Goal: Transaction & Acquisition: Purchase product/service

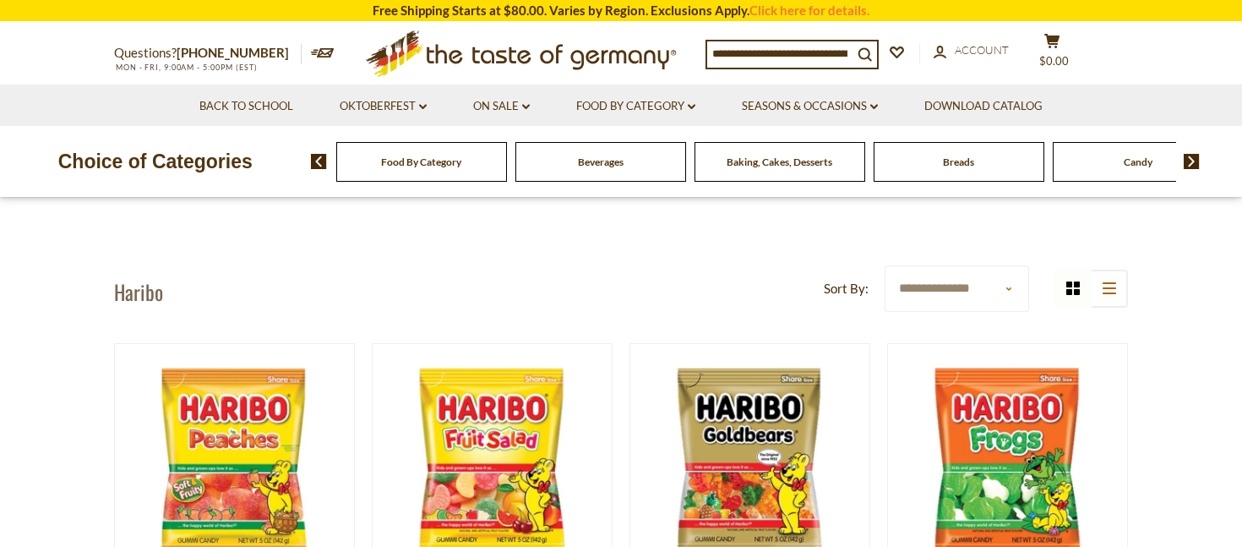
click at [735, 53] on input at bounding box center [779, 53] width 145 height 24
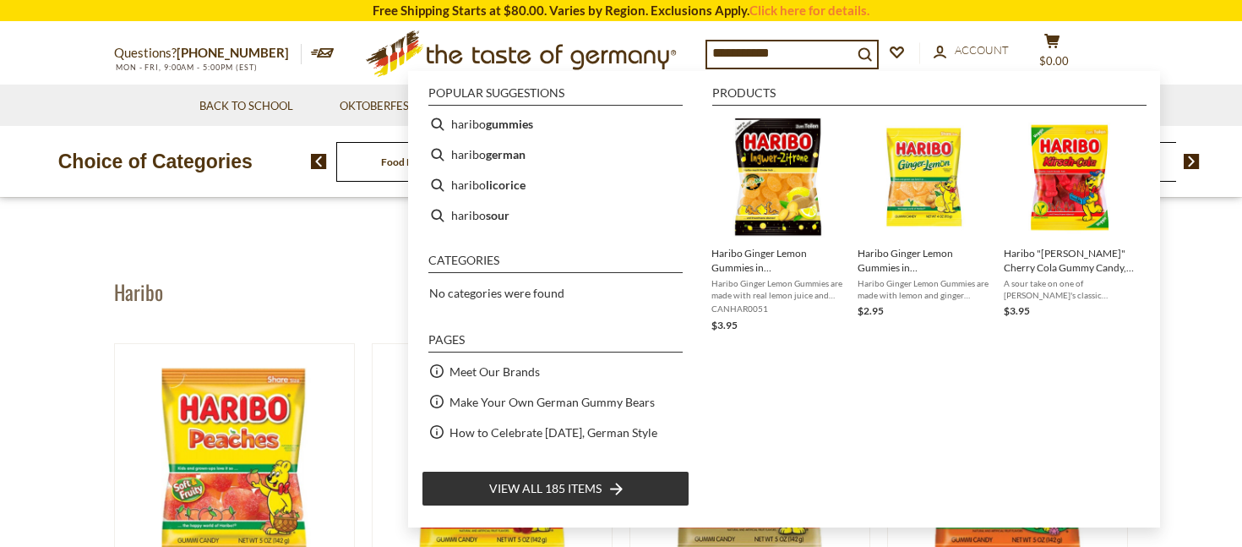
type input "**********"
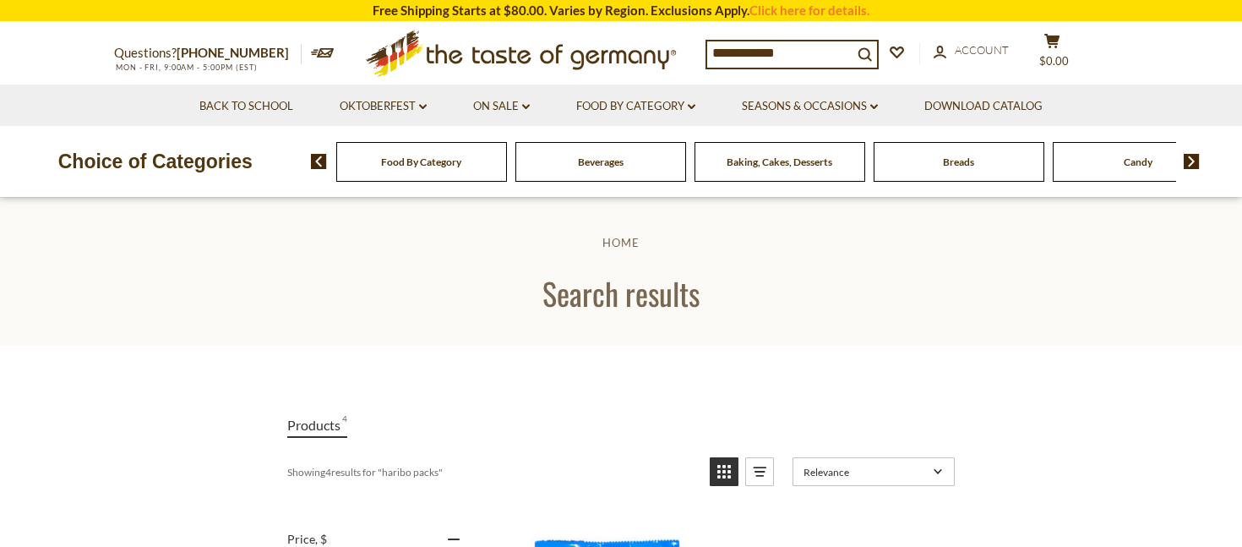
click at [805, 46] on input "**********" at bounding box center [779, 53] width 145 height 24
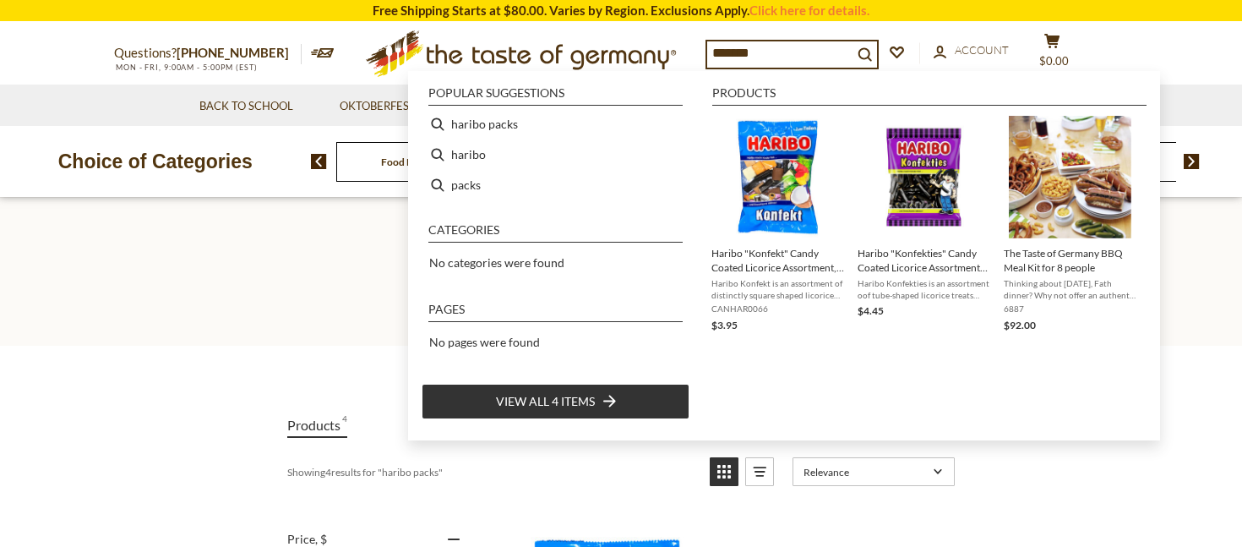
type input "******"
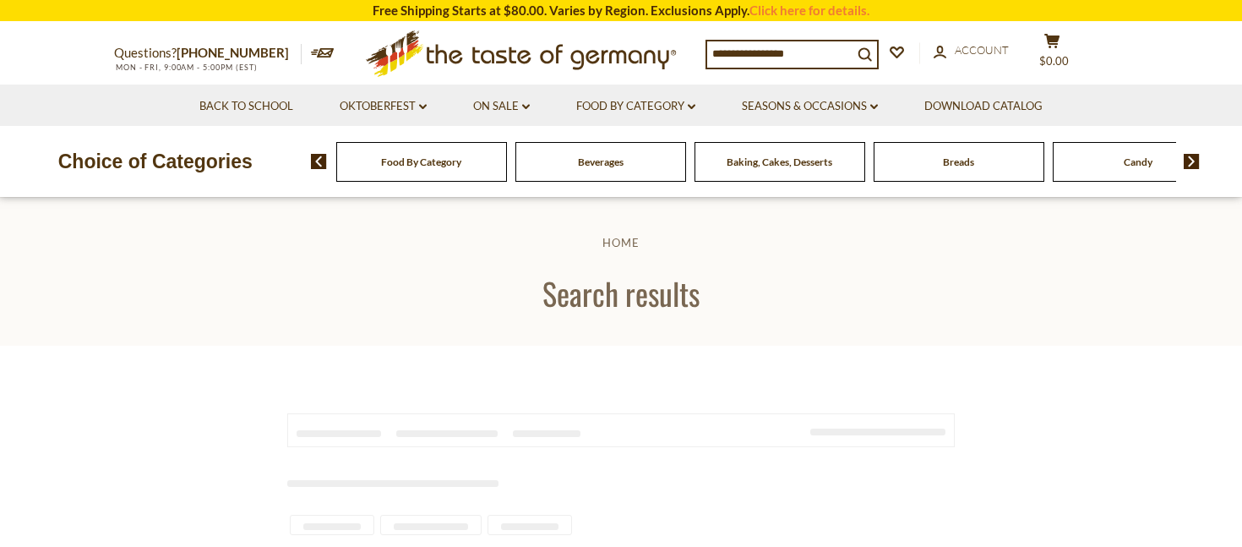
type input "******"
type input "**********"
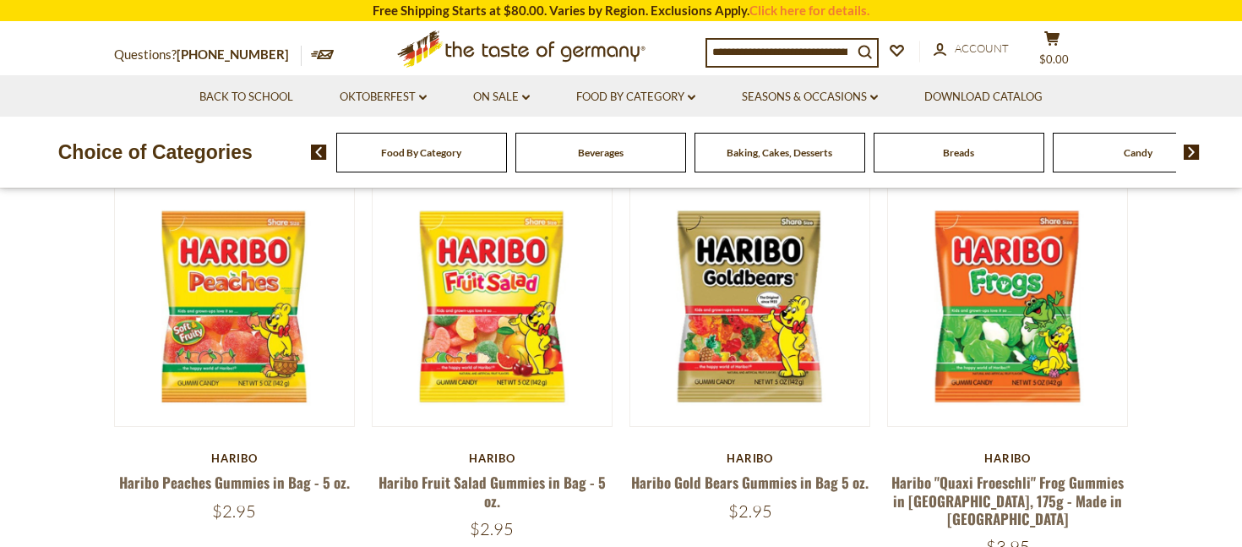
scroll to position [154, 0]
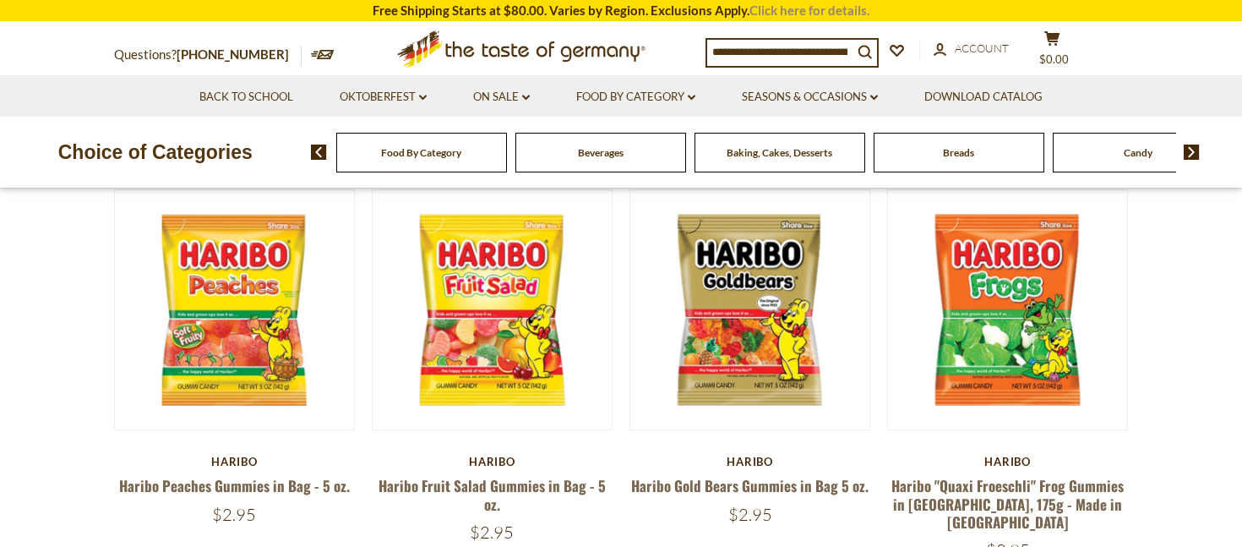
click at [827, 14] on link "Click here for details." at bounding box center [810, 10] width 120 height 15
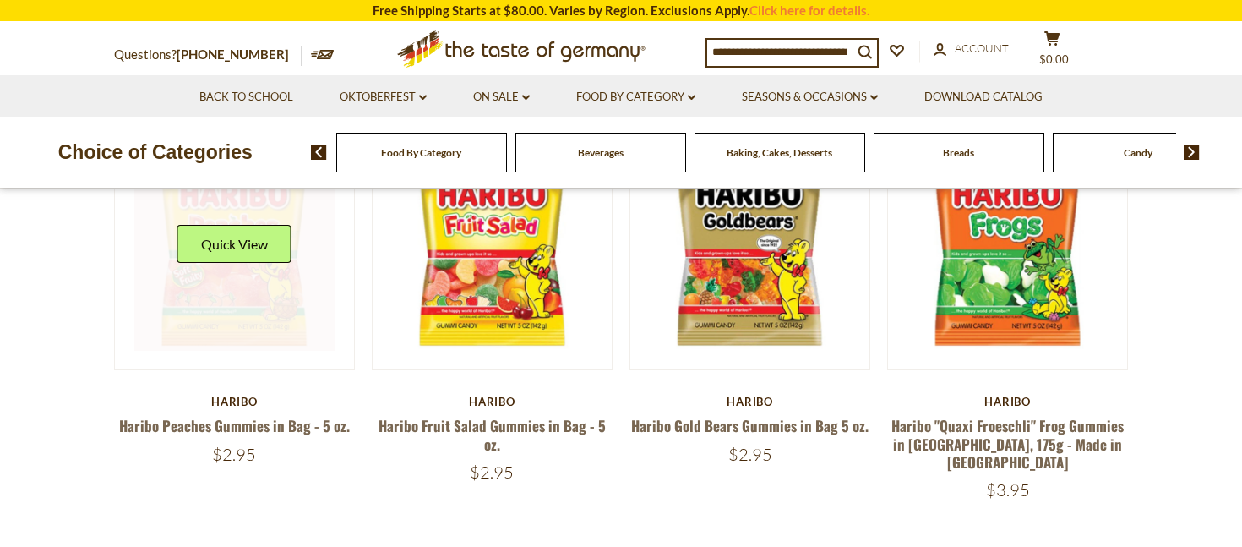
scroll to position [189, 0]
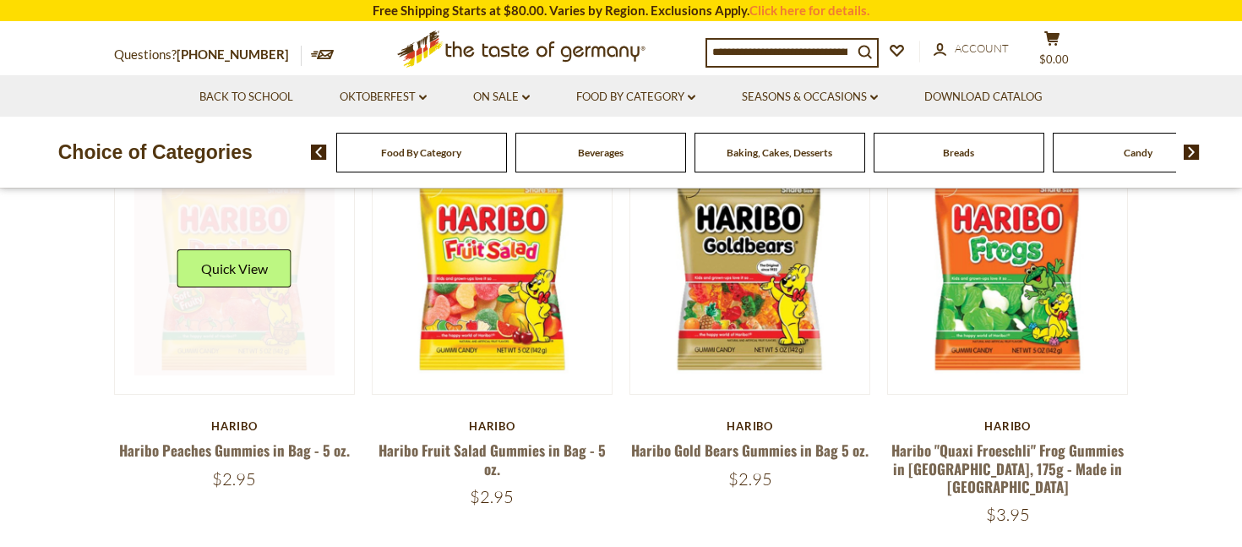
click at [245, 256] on button "Quick View" at bounding box center [234, 268] width 114 height 38
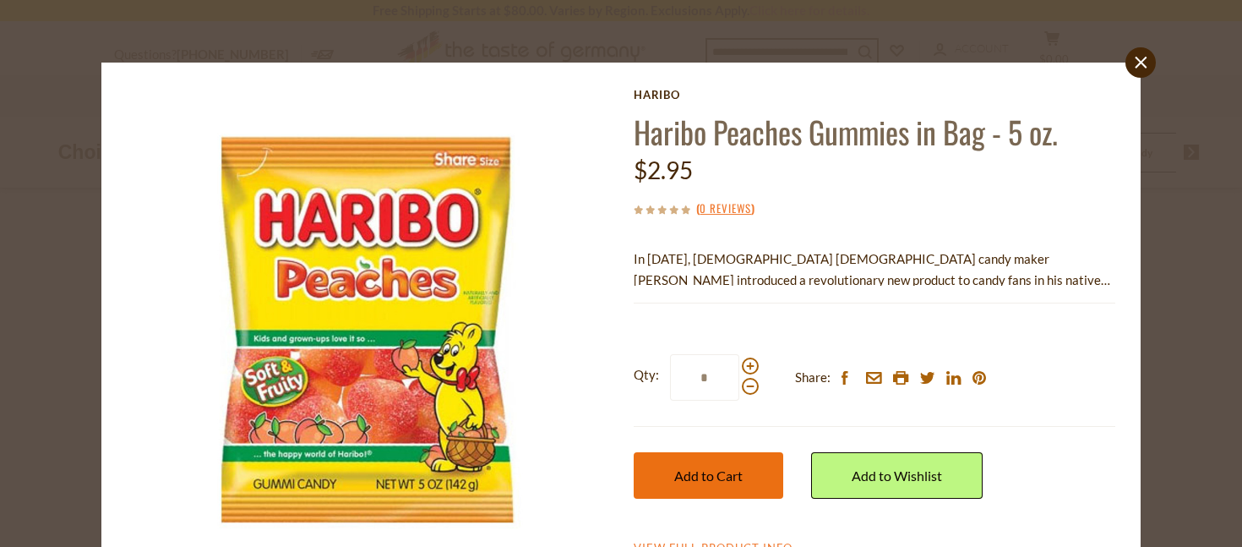
click at [733, 468] on span "Add to Cart" at bounding box center [708, 475] width 68 height 16
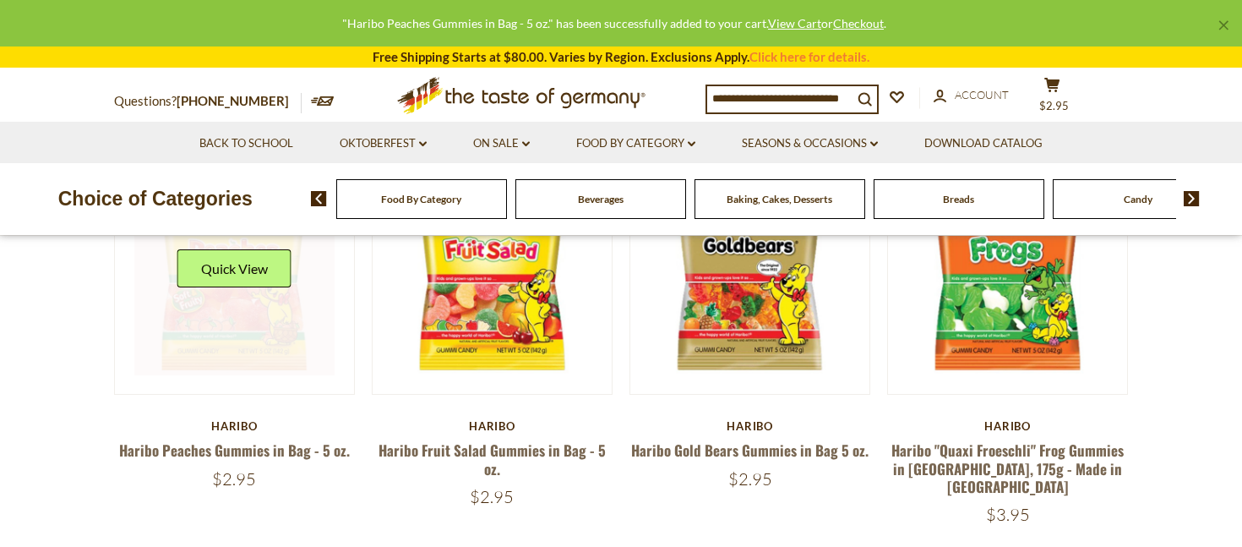
click at [208, 310] on link at bounding box center [234, 274] width 201 height 201
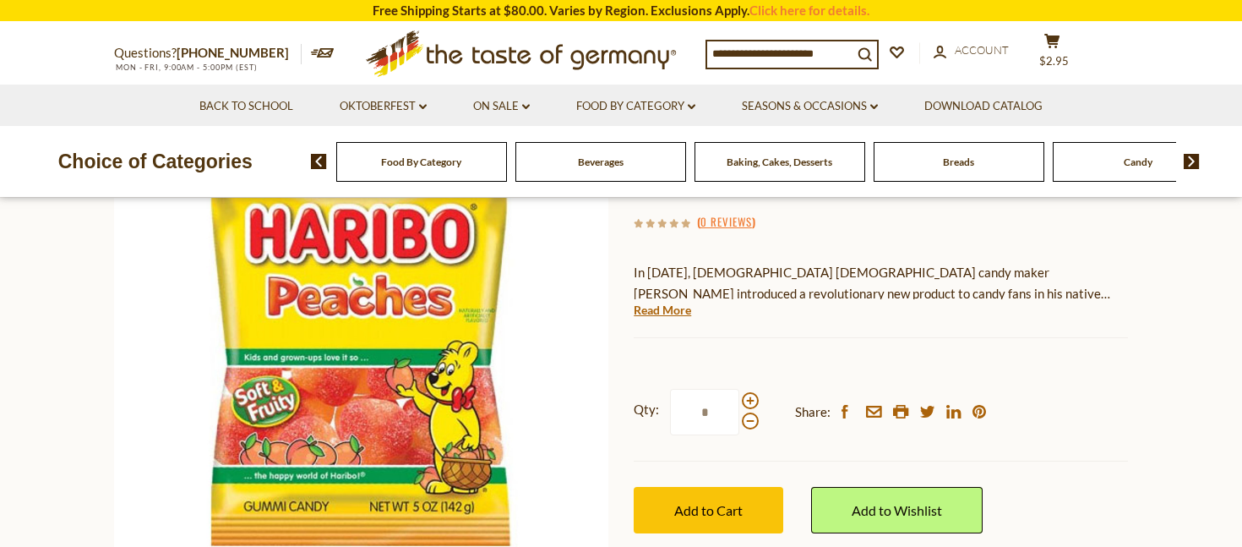
scroll to position [196, 0]
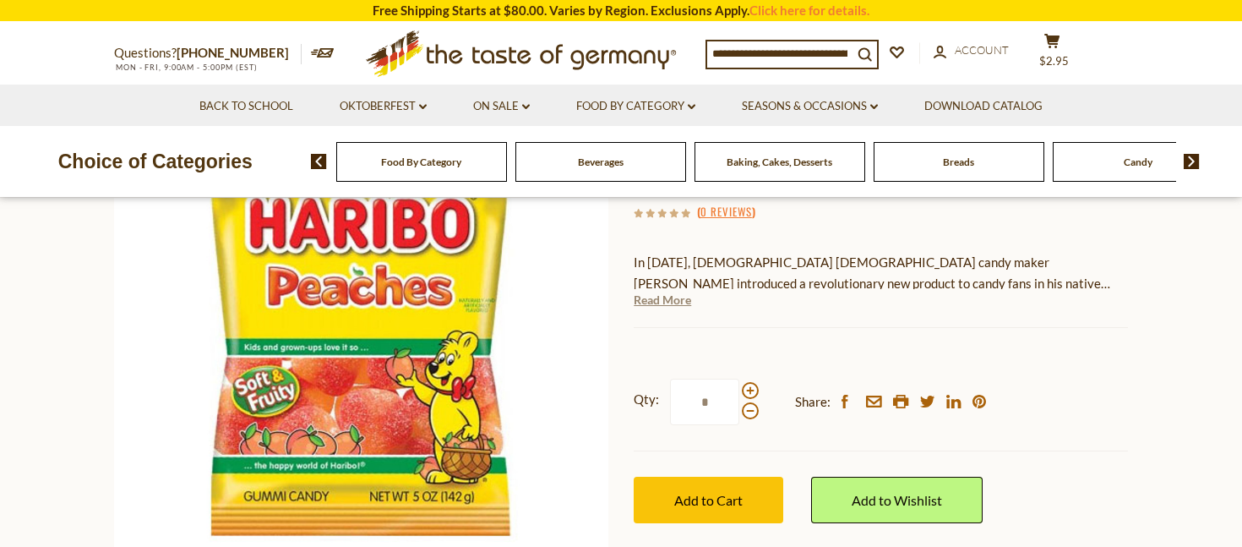
click at [662, 303] on link "Read More" at bounding box center [662, 300] width 57 height 17
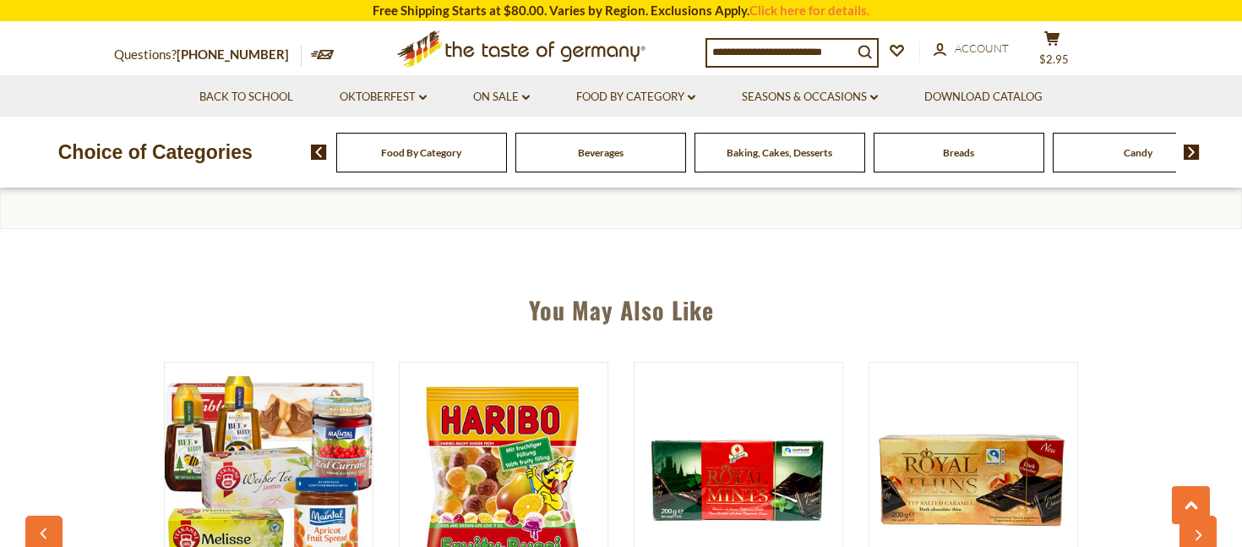
scroll to position [858, 0]
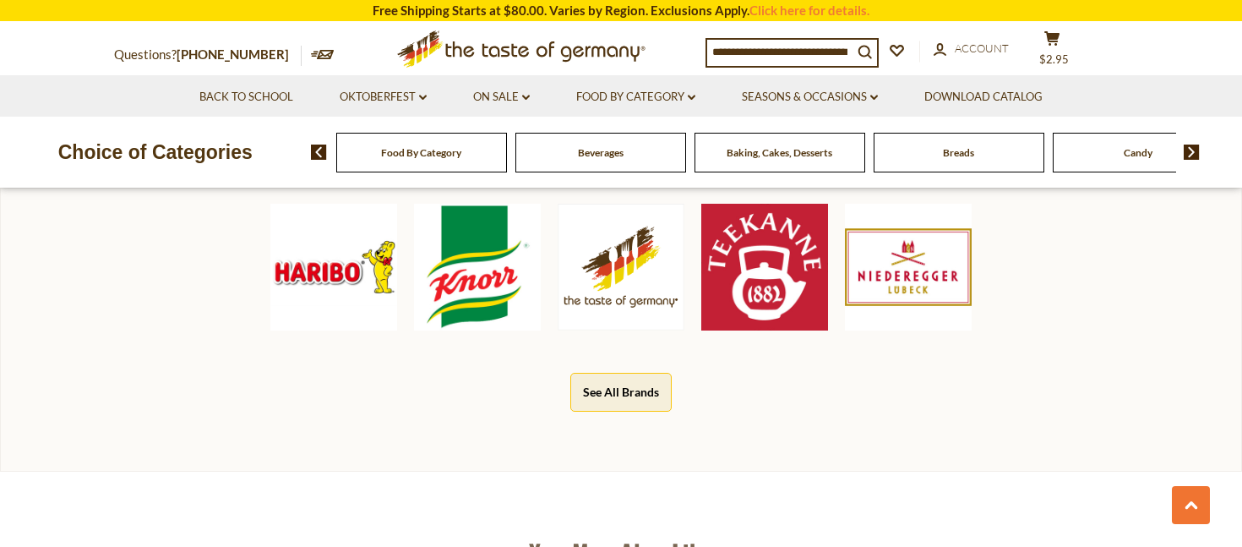
click at [364, 264] on img at bounding box center [333, 267] width 127 height 127
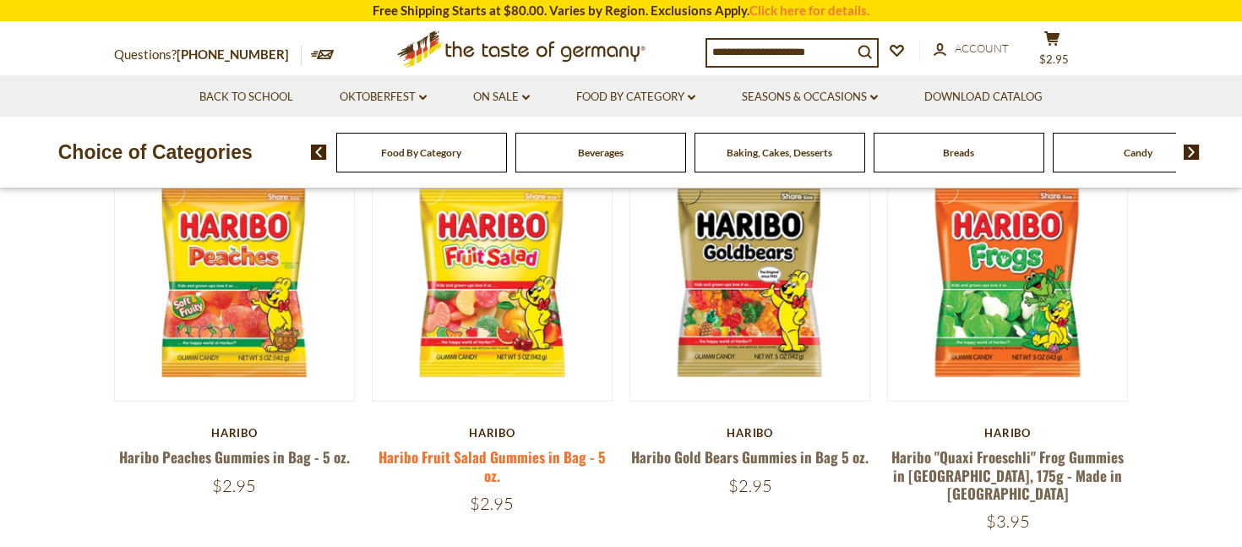
scroll to position [165, 0]
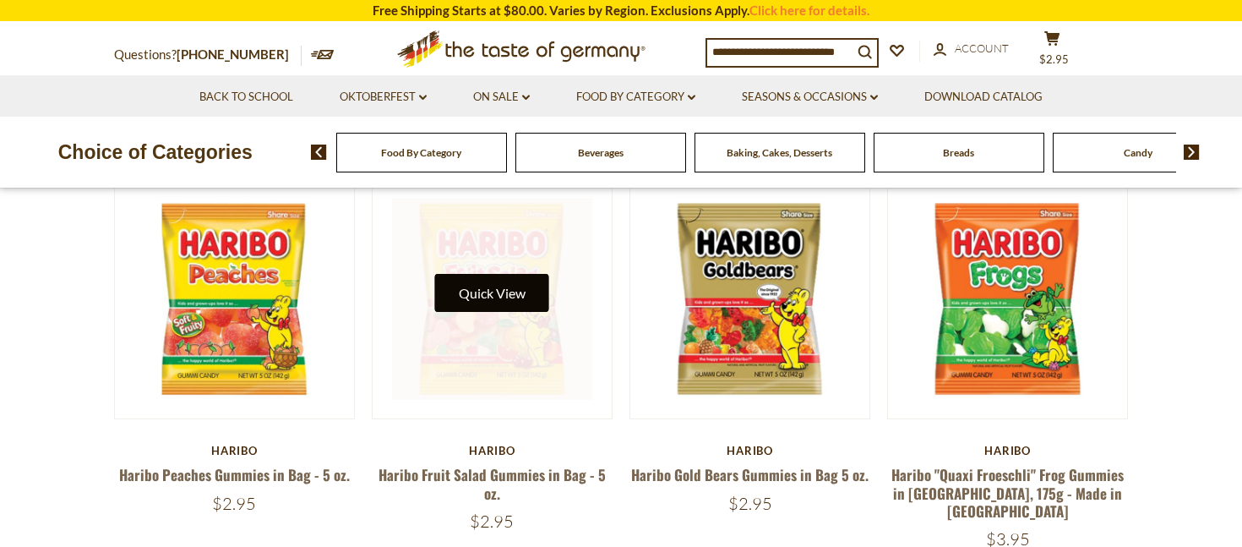
click at [516, 303] on button "Quick View" at bounding box center [492, 293] width 114 height 38
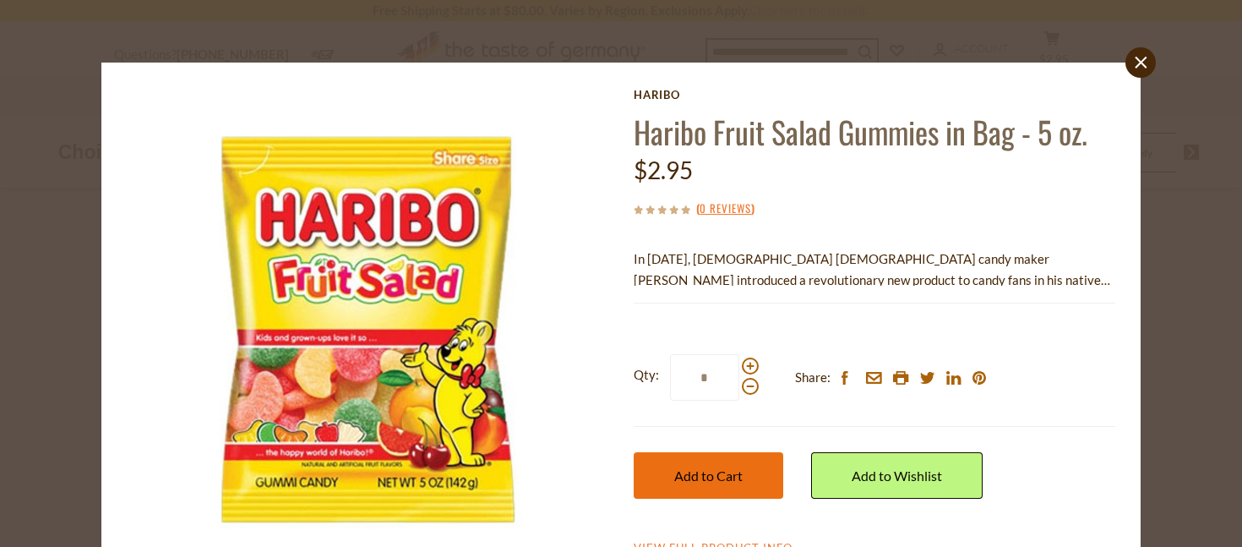
click at [735, 467] on span "Add to Cart" at bounding box center [708, 475] width 68 height 16
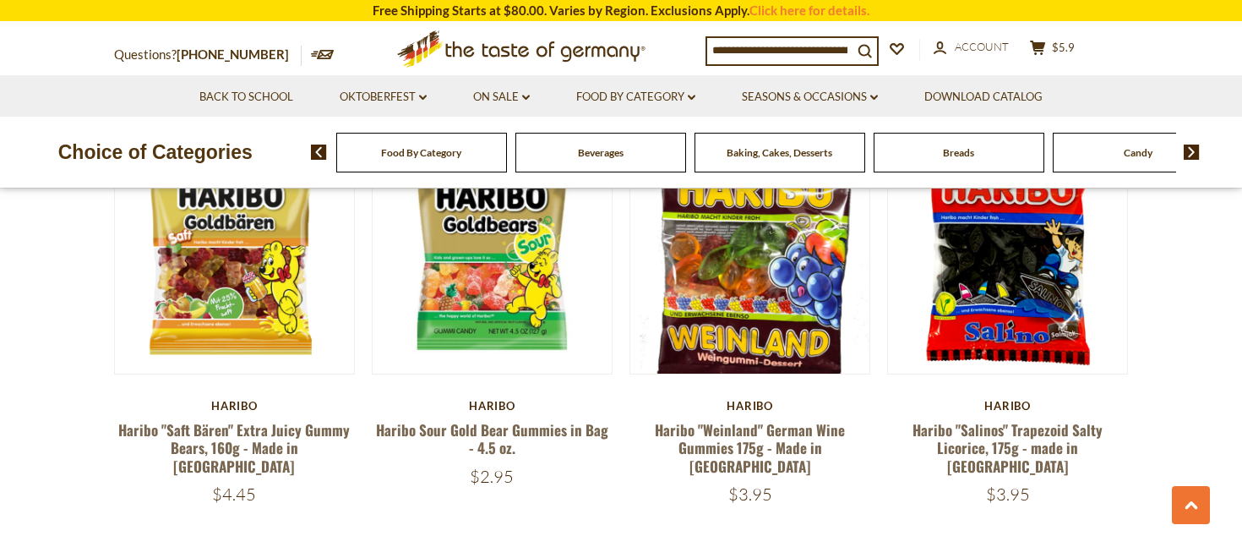
scroll to position [1458, 0]
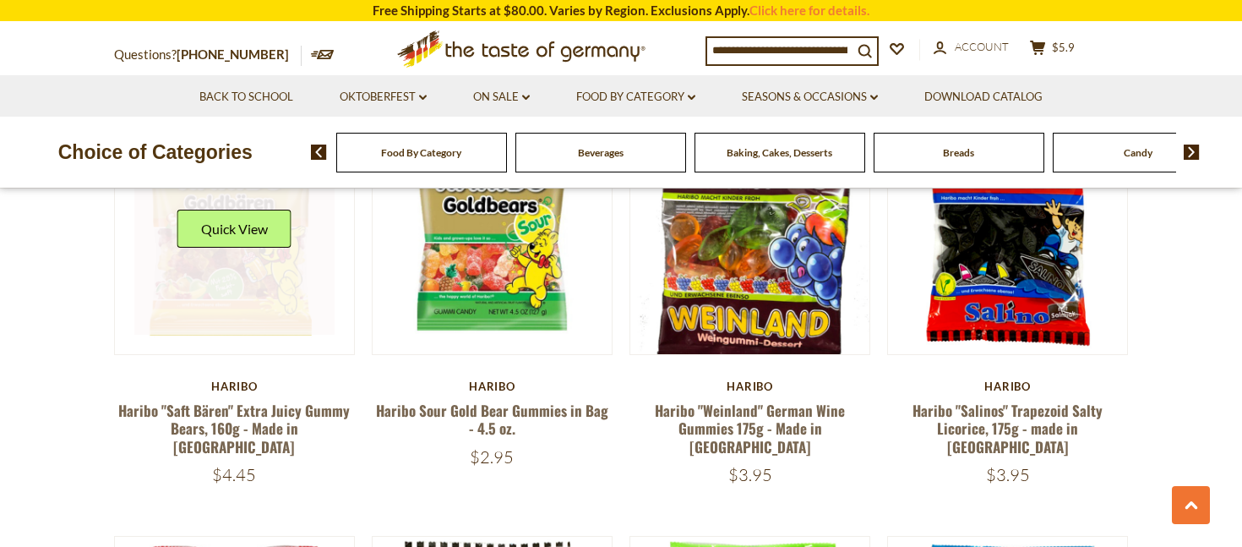
click at [234, 255] on link at bounding box center [234, 234] width 201 height 201
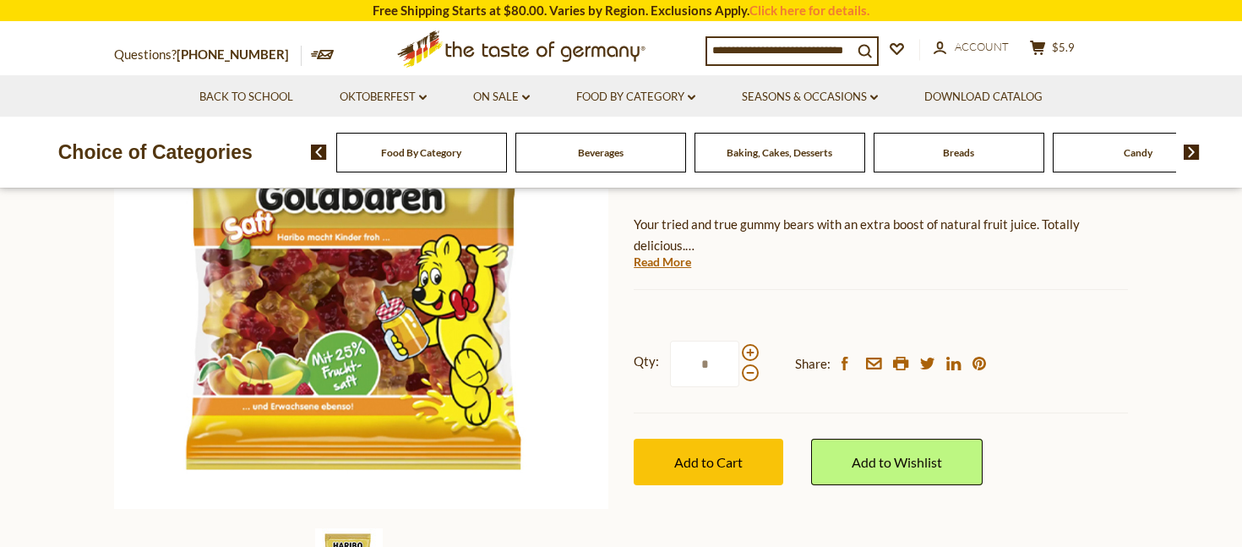
scroll to position [277, 0]
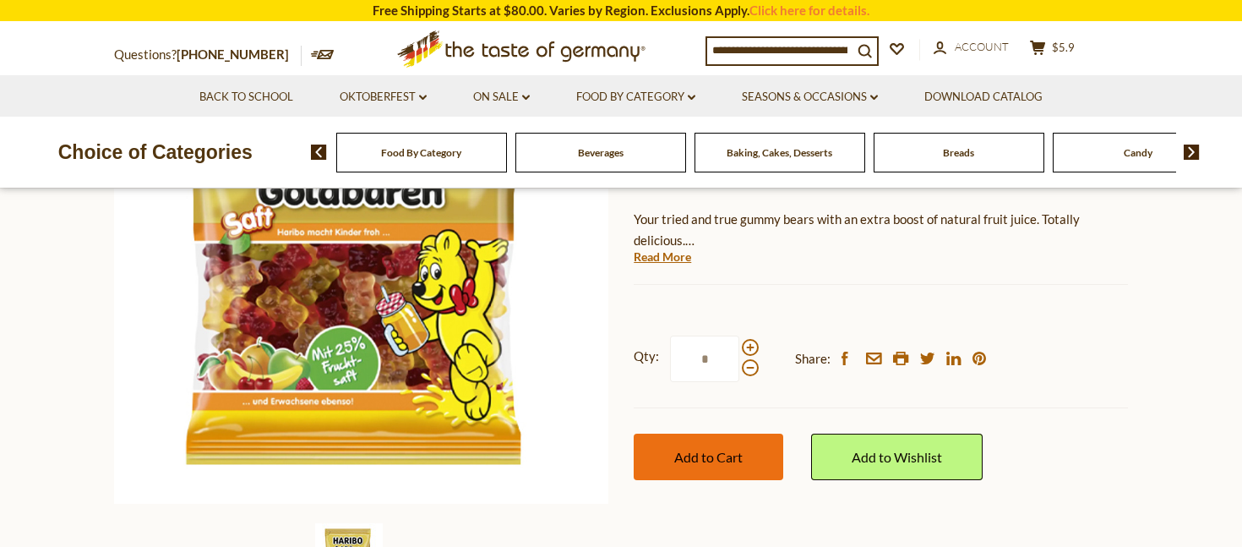
click at [723, 458] on span "Add to Cart" at bounding box center [708, 457] width 68 height 16
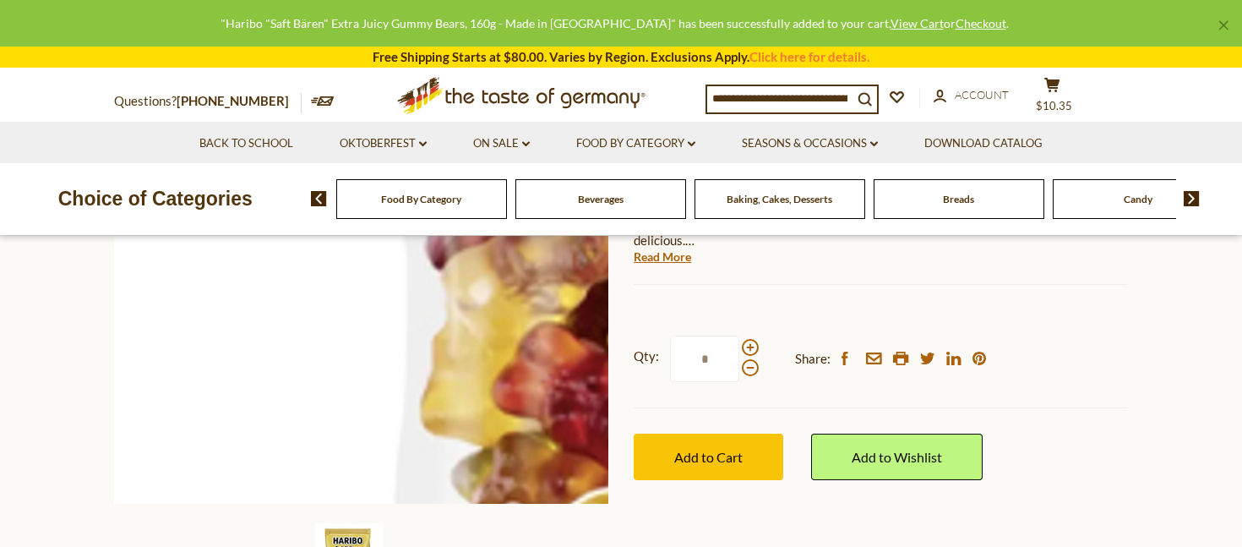
scroll to position [0, 0]
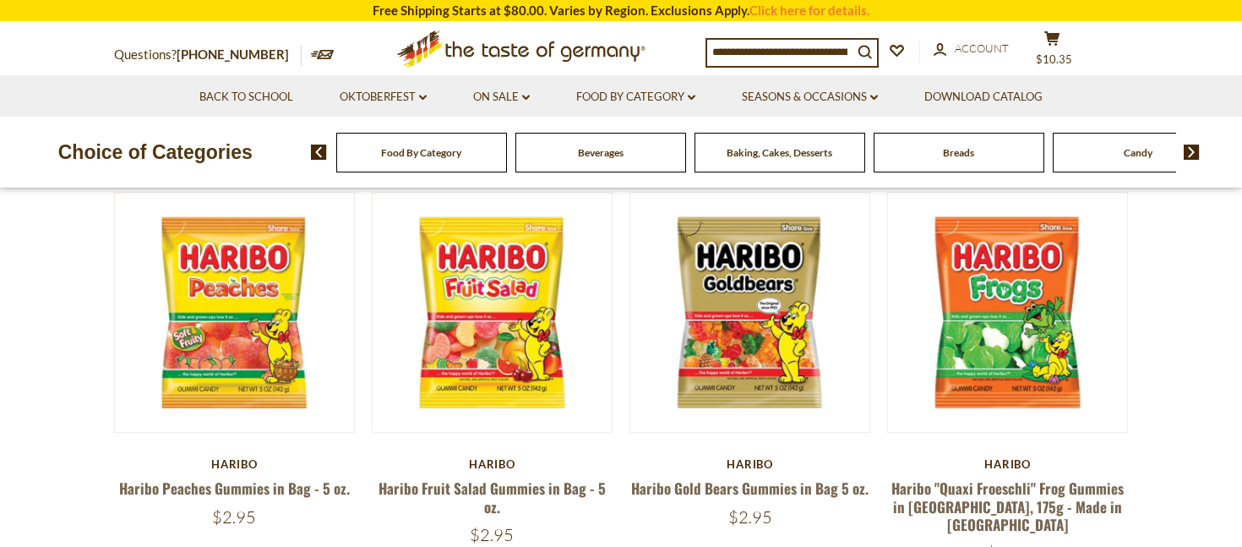
scroll to position [93, 0]
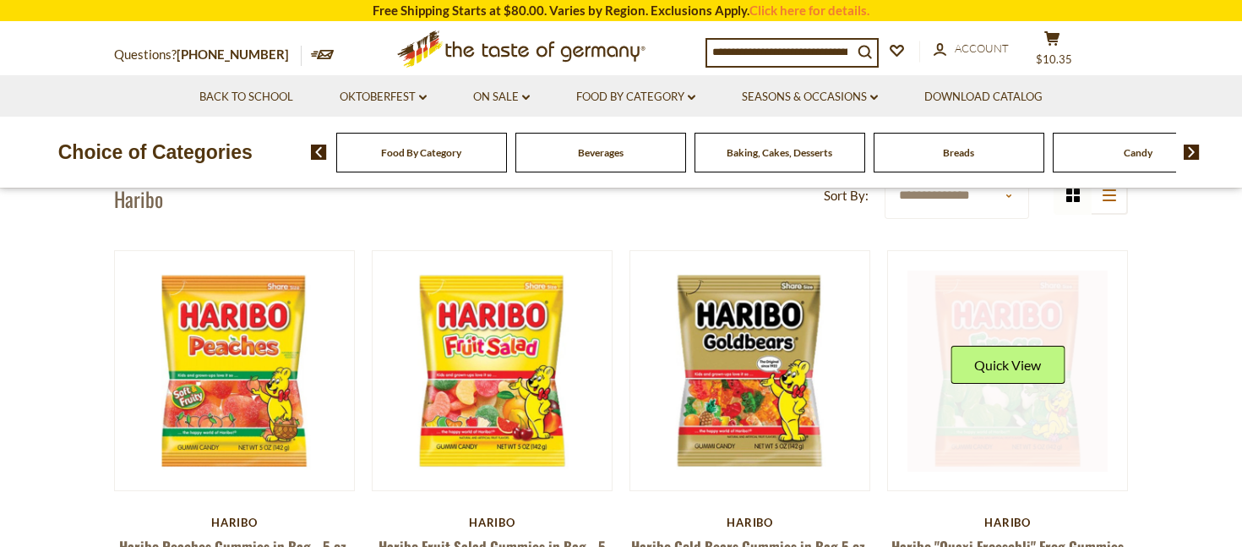
click at [1001, 394] on div "Quick View" at bounding box center [1008, 370] width 201 height 201
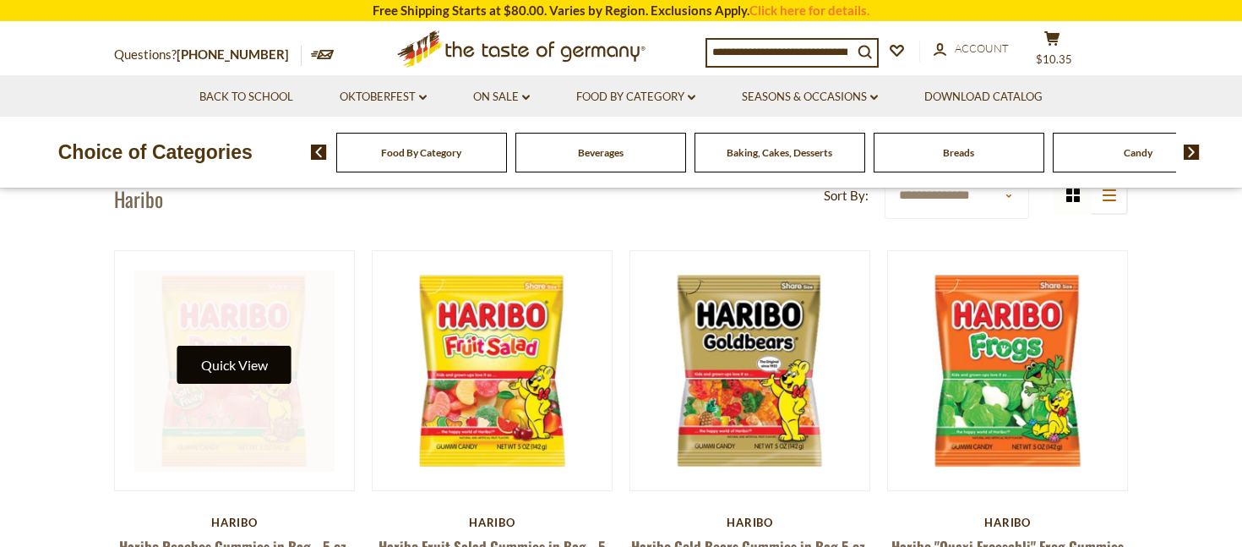
click at [233, 363] on div "Quick View" at bounding box center [234, 370] width 201 height 201
click at [248, 363] on button "Quick View" at bounding box center [234, 365] width 114 height 38
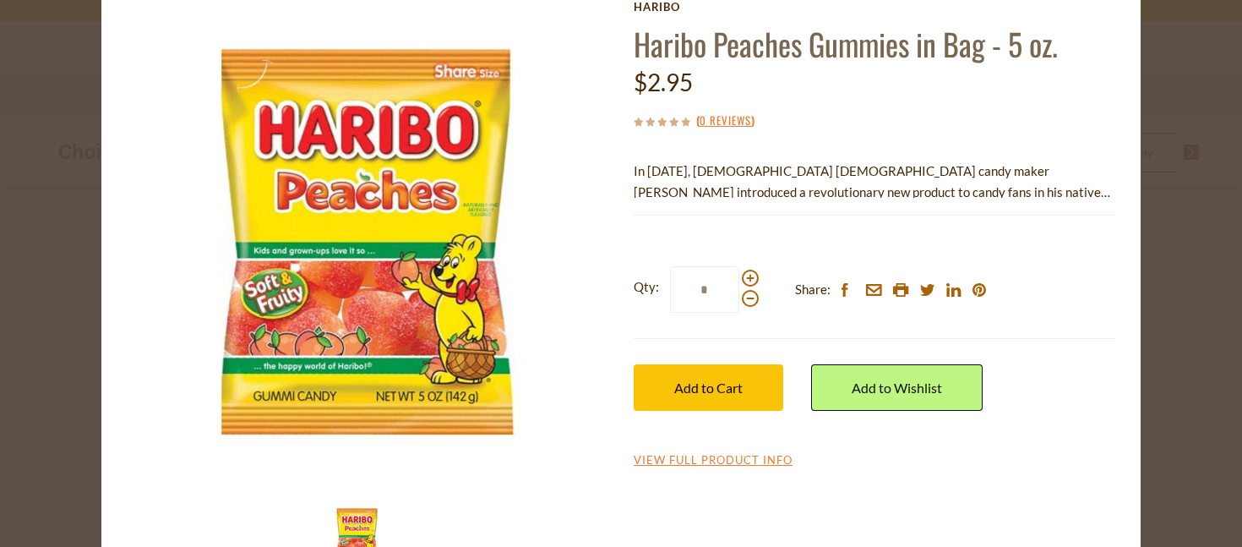
scroll to position [90, 0]
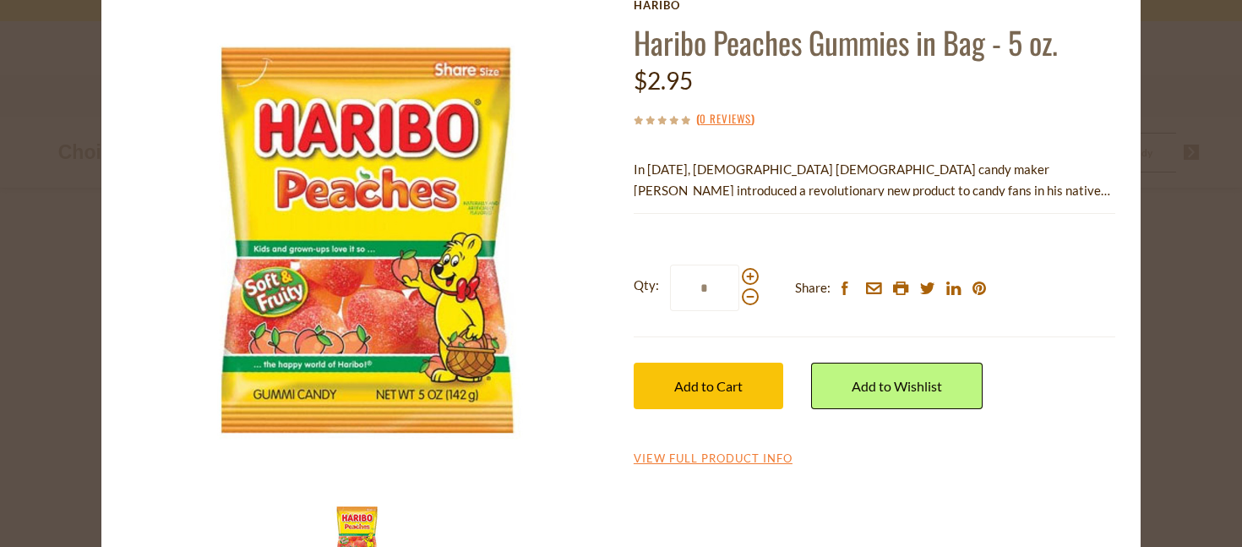
click at [1094, 194] on p "In 1922, 29 year old German candy maker Hans Riegel introduced a revolutionary …" at bounding box center [875, 180] width 482 height 42
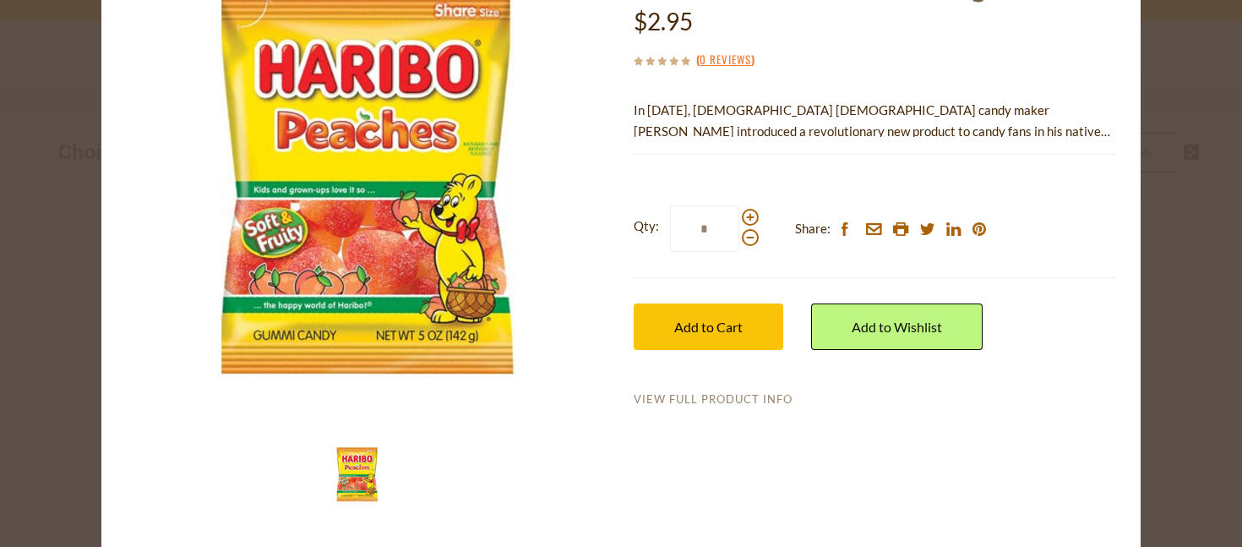
click at [719, 405] on link "View Full Product Info" at bounding box center [713, 399] width 159 height 15
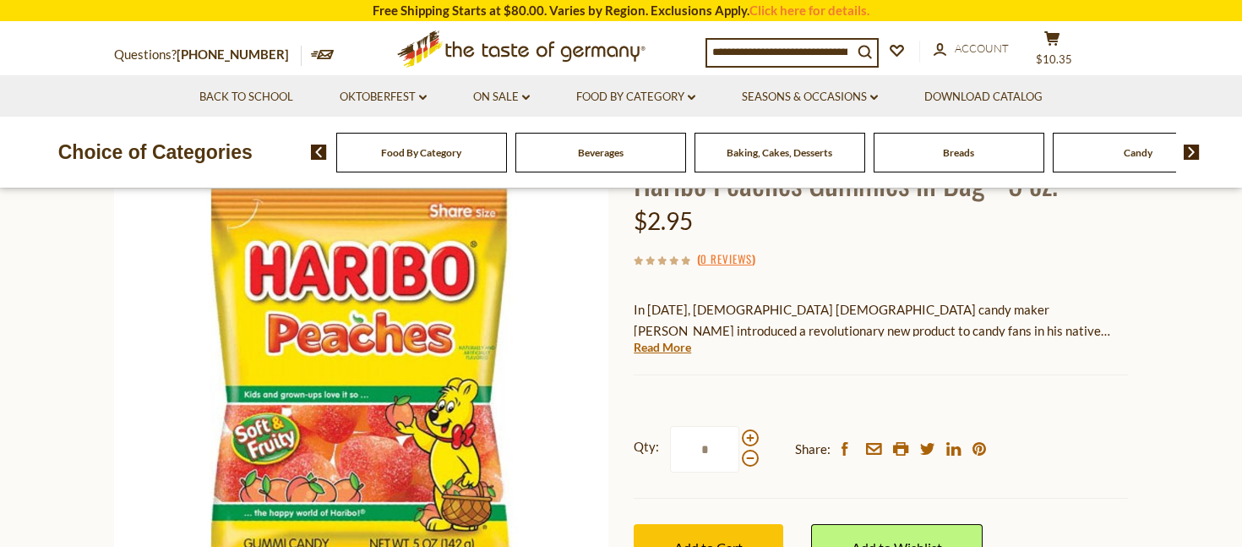
scroll to position [150, 0]
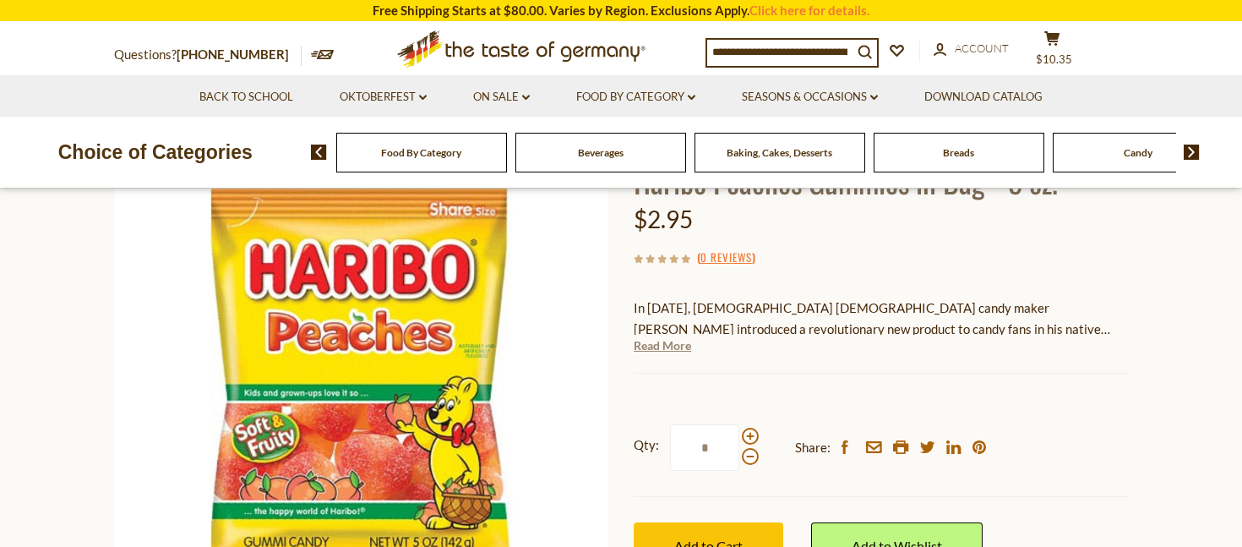
click at [676, 351] on link "Read More" at bounding box center [662, 345] width 57 height 17
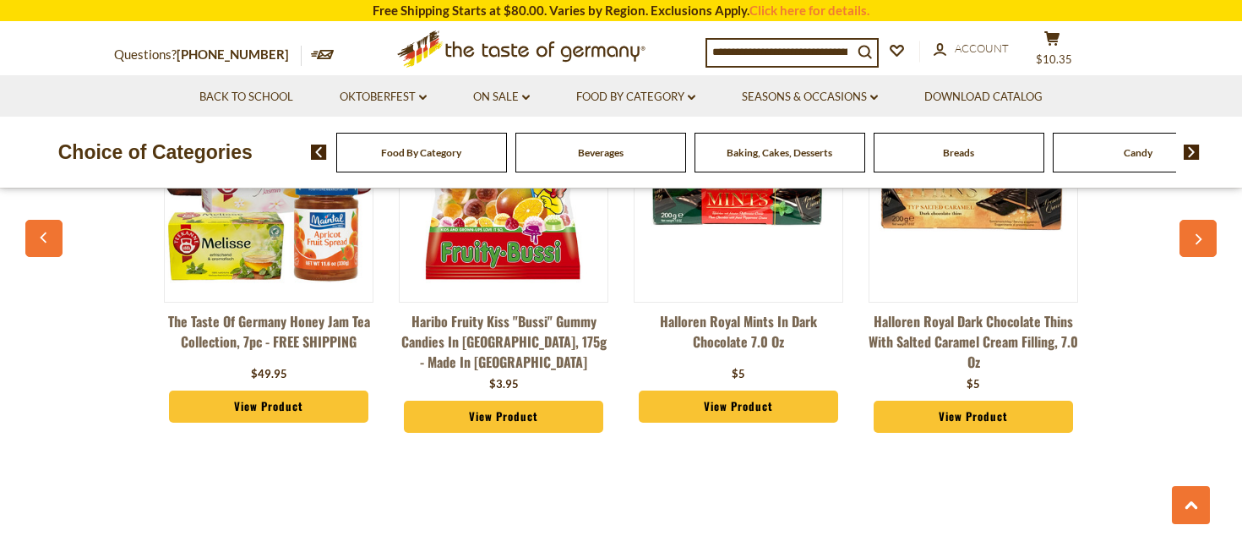
scroll to position [1395, 0]
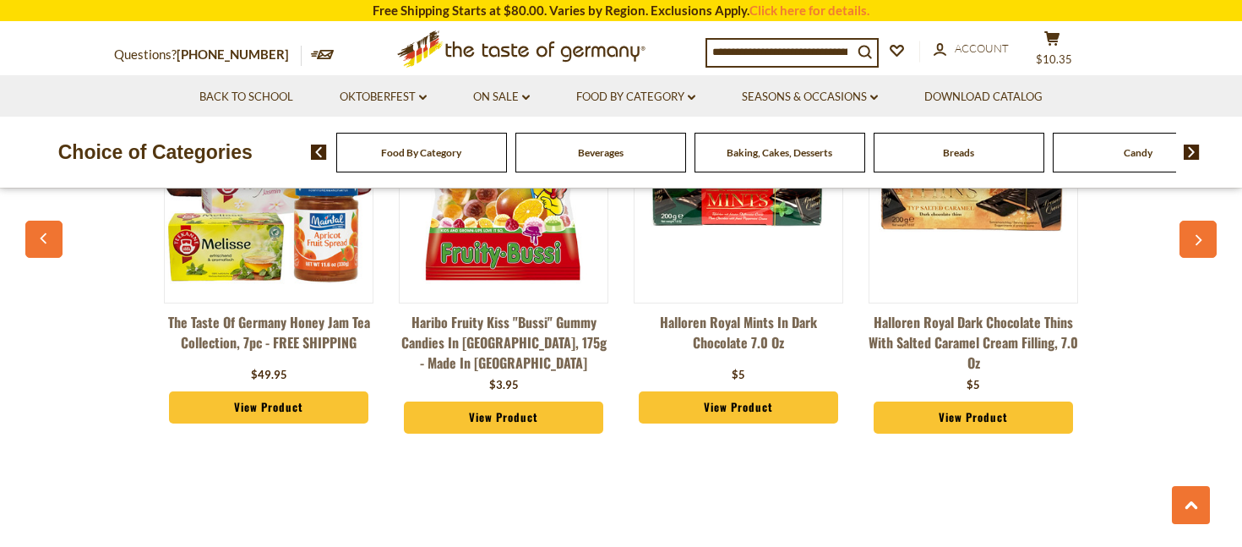
click at [510, 407] on link "View Product" at bounding box center [503, 417] width 199 height 32
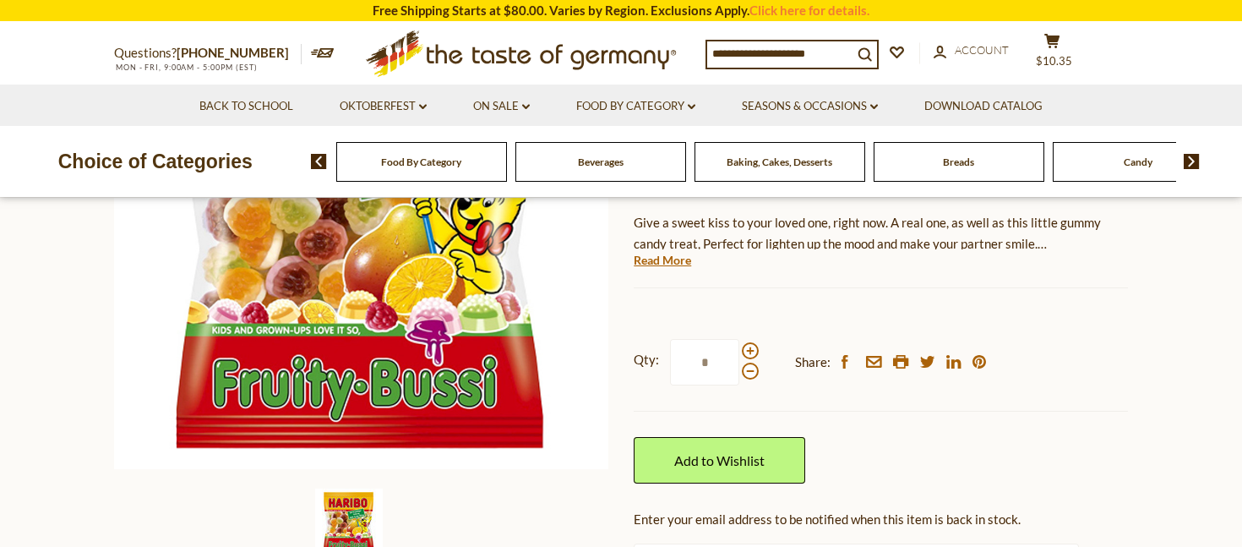
scroll to position [346, 0]
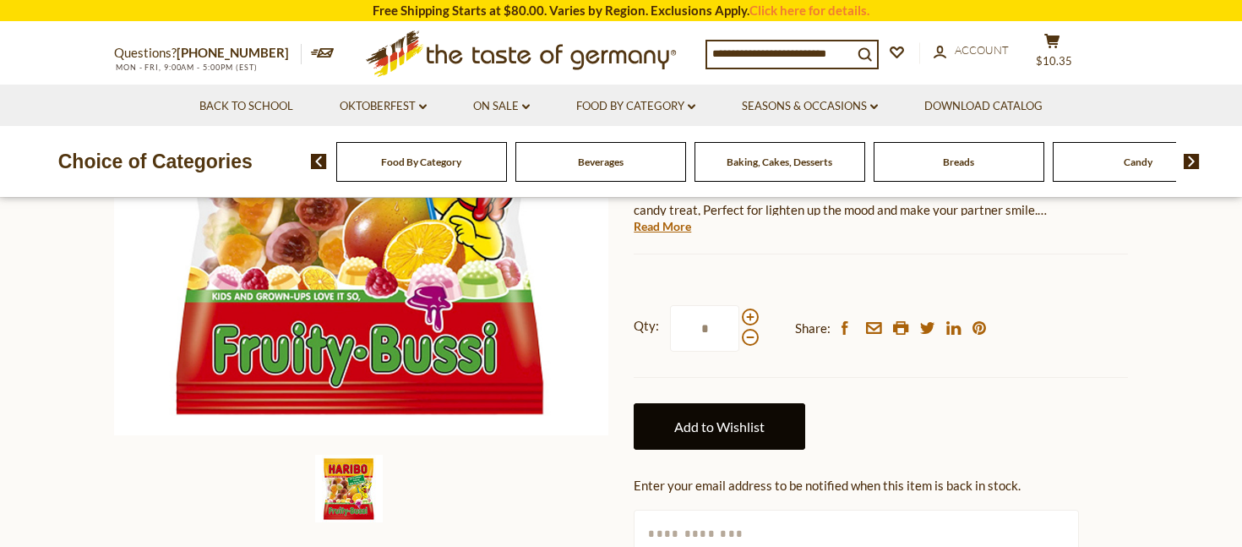
click at [756, 403] on link "Add to Wishlist" at bounding box center [720, 426] width 172 height 46
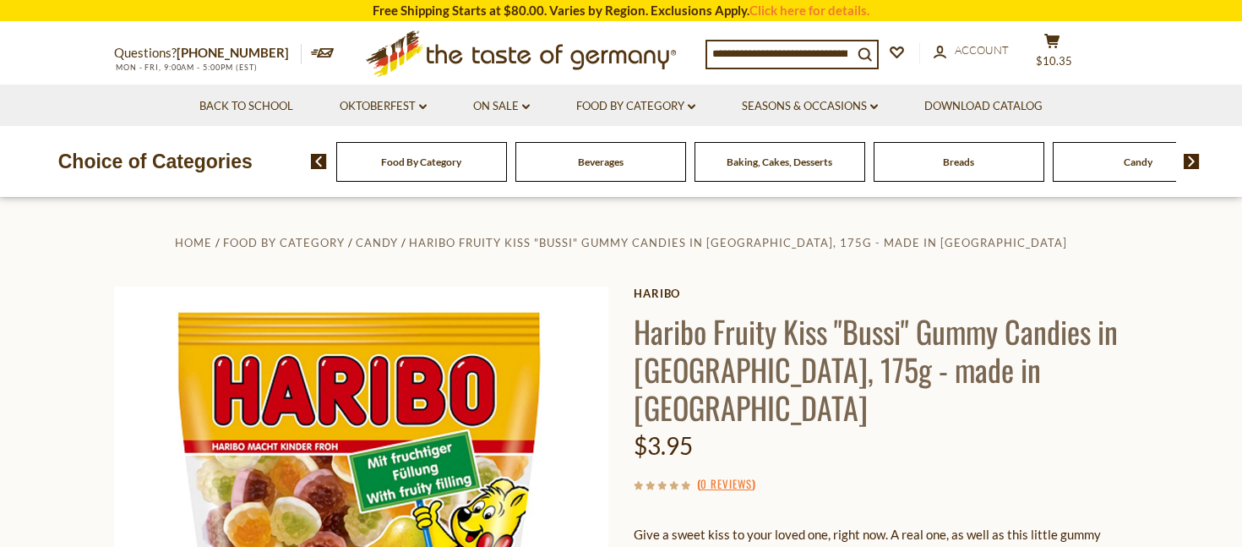
click at [778, 46] on input at bounding box center [779, 53] width 145 height 24
type input "******"
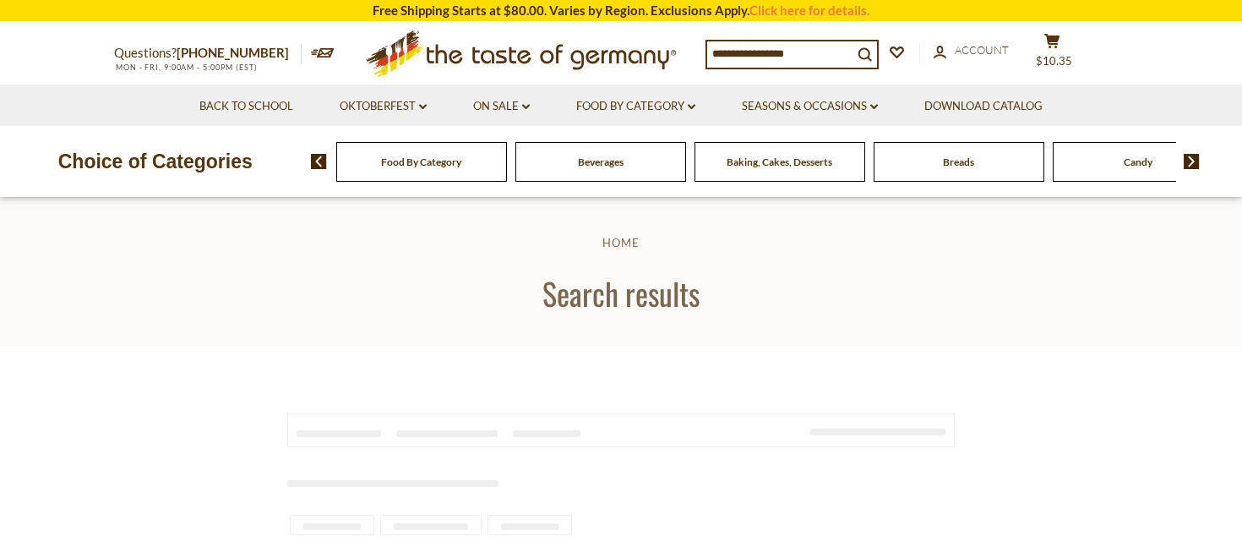
type input "******"
